Goal: Task Accomplishment & Management: Manage account settings

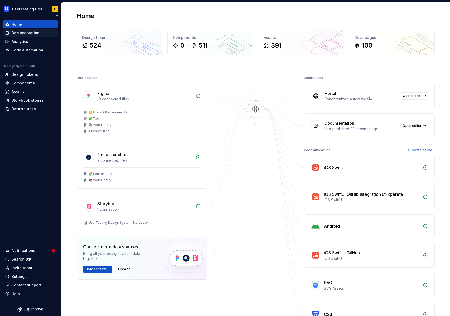
click at [33, 34] on div "Documentation" at bounding box center [26, 32] width 28 height 5
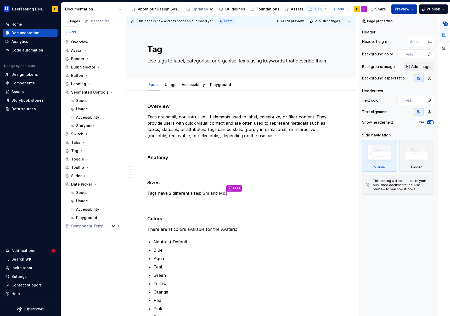
click at [408, 10] on span "Preview" at bounding box center [402, 9] width 15 height 5
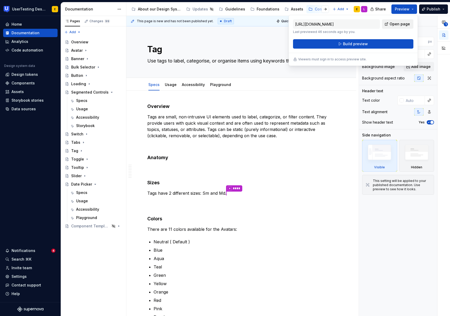
click at [399, 23] on span "Open page" at bounding box center [399, 23] width 20 height 5
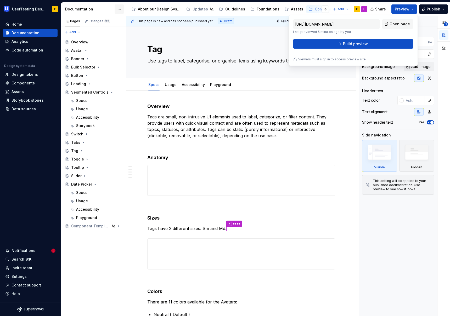
click at [118, 10] on html "UserTesting Design System E Home Documentation Analytics Code automation Design…" at bounding box center [225, 158] width 450 height 316
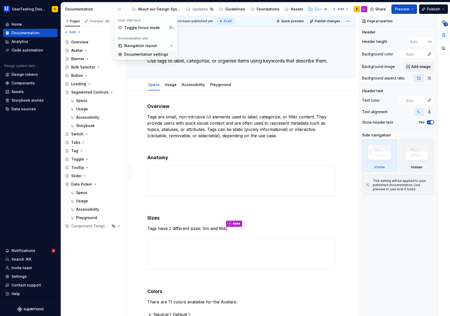
click at [142, 55] on div "Documentation settings" at bounding box center [149, 54] width 50 height 5
type textarea "*"
